Goal: Transaction & Acquisition: Purchase product/service

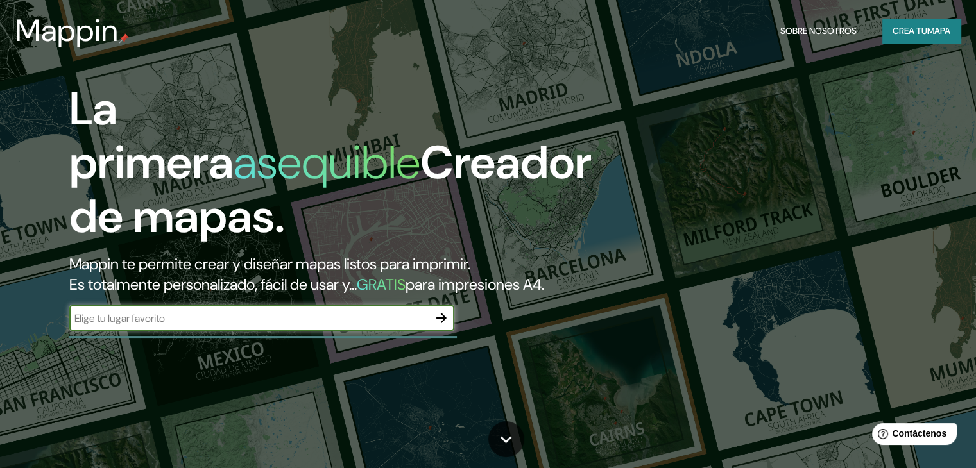
click at [185, 326] on input "text" at bounding box center [248, 318] width 359 height 15
paste input "[PERSON_NAME] [PERSON_NAME][GEOGRAPHIC_DATA], [GEOGRAPHIC_DATA][PERSON_NAME] At…"
type input "[PERSON_NAME] [PERSON_NAME][GEOGRAPHIC_DATA], [GEOGRAPHIC_DATA][PERSON_NAME] At…"
click at [444, 326] on icon "button" at bounding box center [441, 317] width 15 height 15
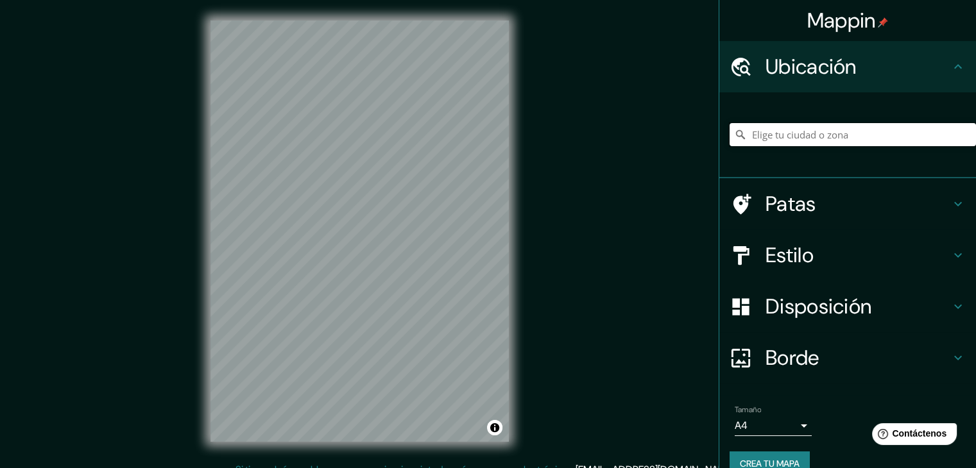
click at [762, 137] on input "Elige tu ciudad o zona" at bounding box center [852, 134] width 246 height 23
paste input "[PERSON_NAME] [PERSON_NAME][GEOGRAPHIC_DATA], [GEOGRAPHIC_DATA][PERSON_NAME] At…"
type input "[GEOGRAPHIC_DATA], [GEOGRAPHIC_DATA], [GEOGRAPHIC_DATA]"
click at [960, 132] on icon "Claro" at bounding box center [965, 135] width 10 height 10
click at [896, 133] on input "Elige tu ciudad o zona" at bounding box center [852, 134] width 246 height 23
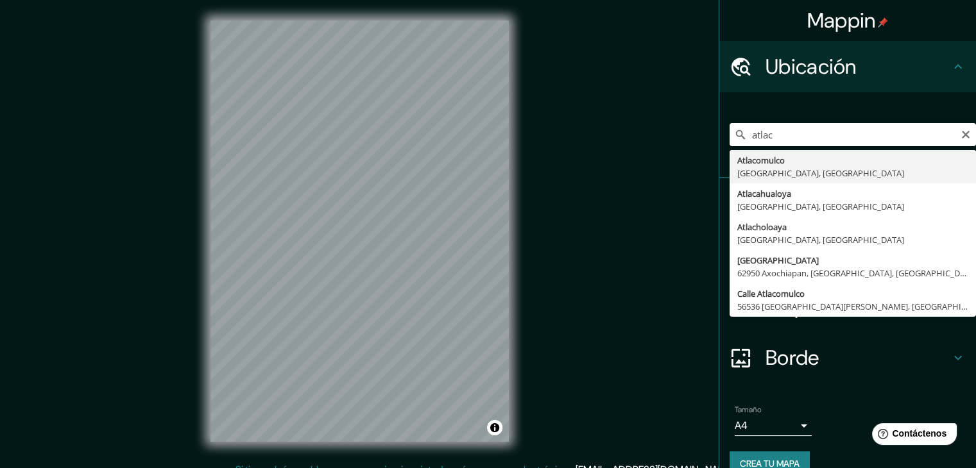
type input "Atlacomulco, [GEOGRAPHIC_DATA], [GEOGRAPHIC_DATA]"
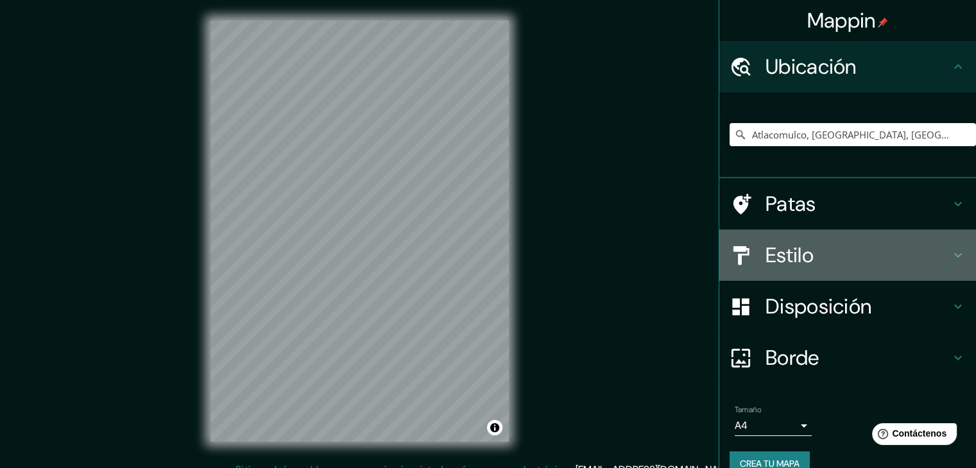
click at [951, 250] on icon at bounding box center [957, 255] width 15 height 15
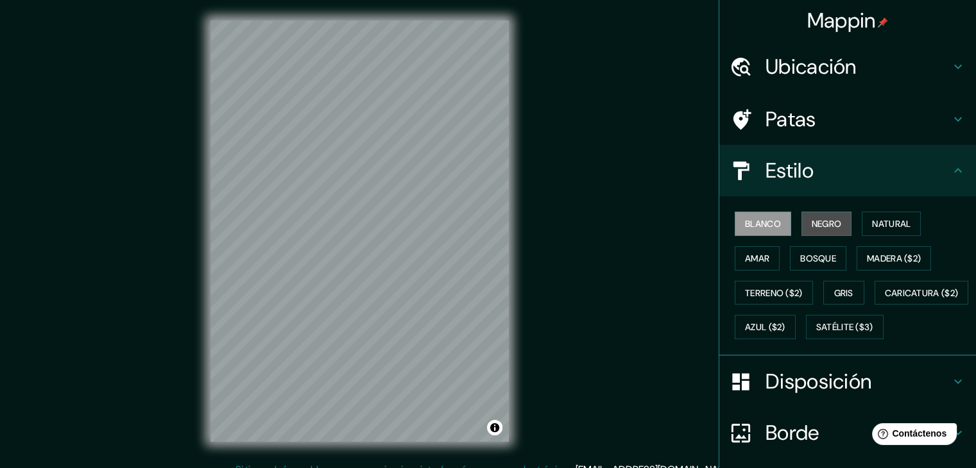
click at [811, 227] on font "Negro" at bounding box center [826, 224] width 30 height 12
